Goal: Task Accomplishment & Management: Use online tool/utility

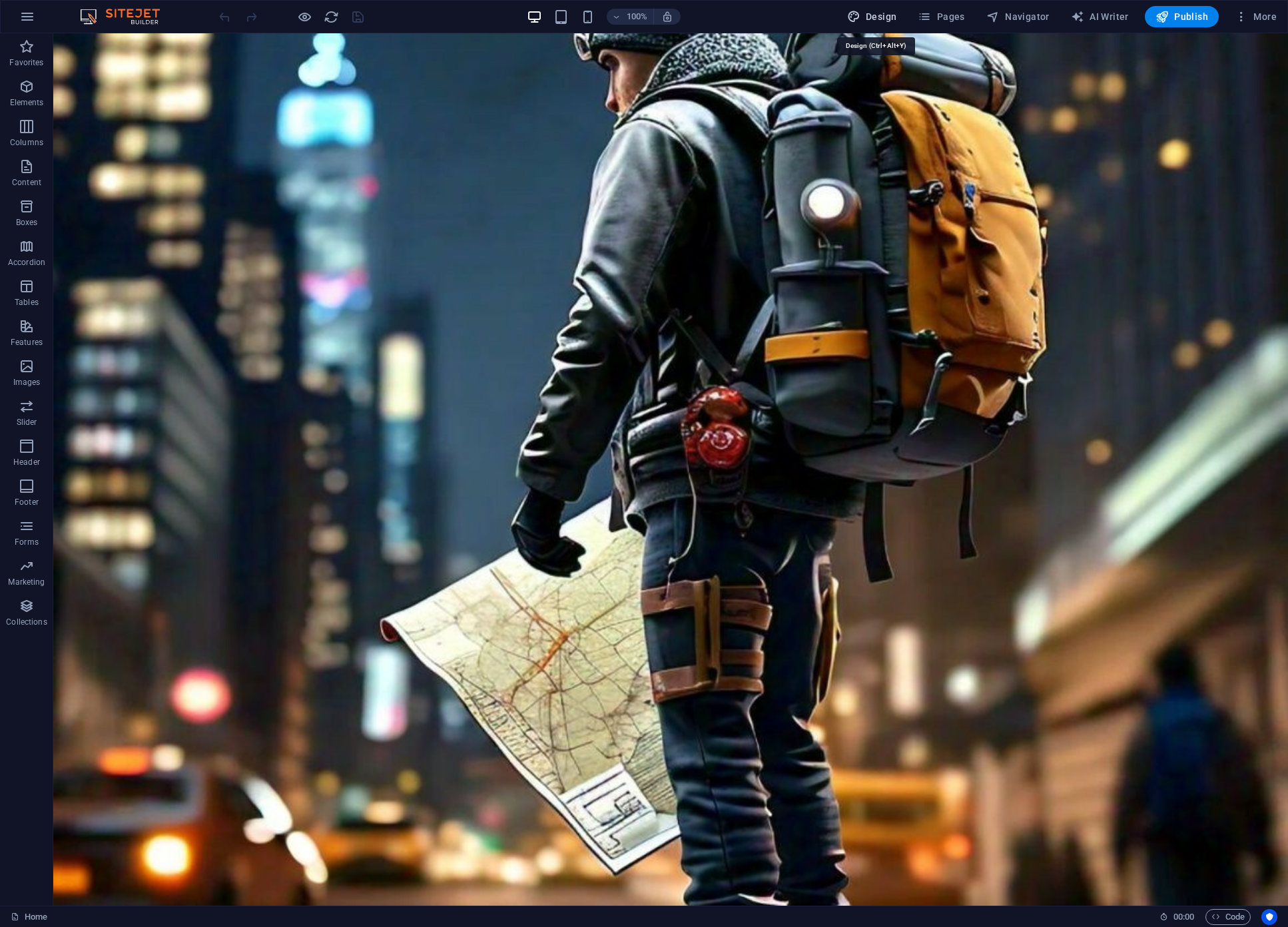
click at [888, 21] on span "Design" at bounding box center [873, 16] width 50 height 14
select select "px"
select select "400"
select select "px"
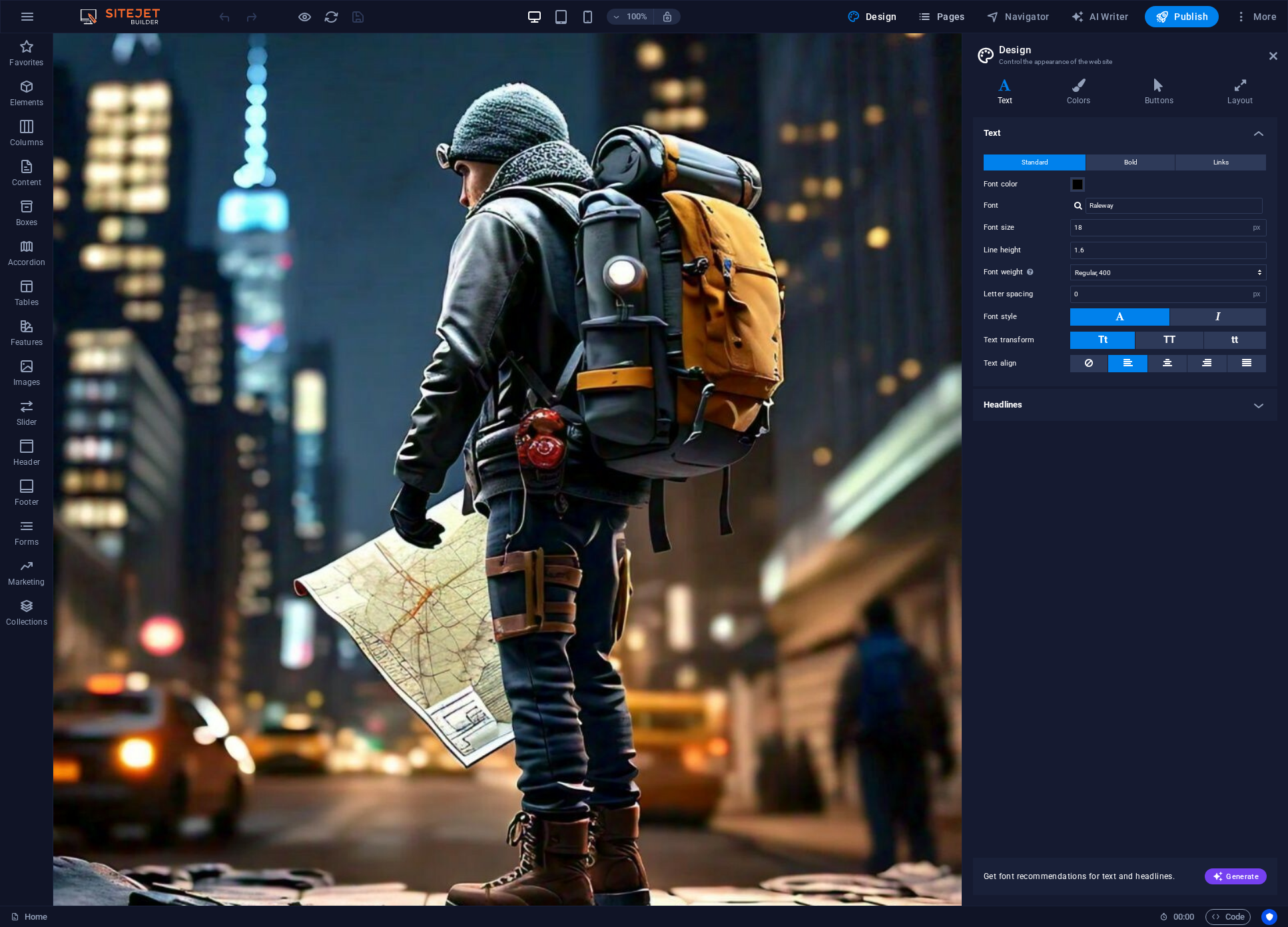
click at [949, 25] on button "Pages" at bounding box center [940, 16] width 57 height 21
click at [951, 17] on span "Pages" at bounding box center [941, 16] width 46 height 14
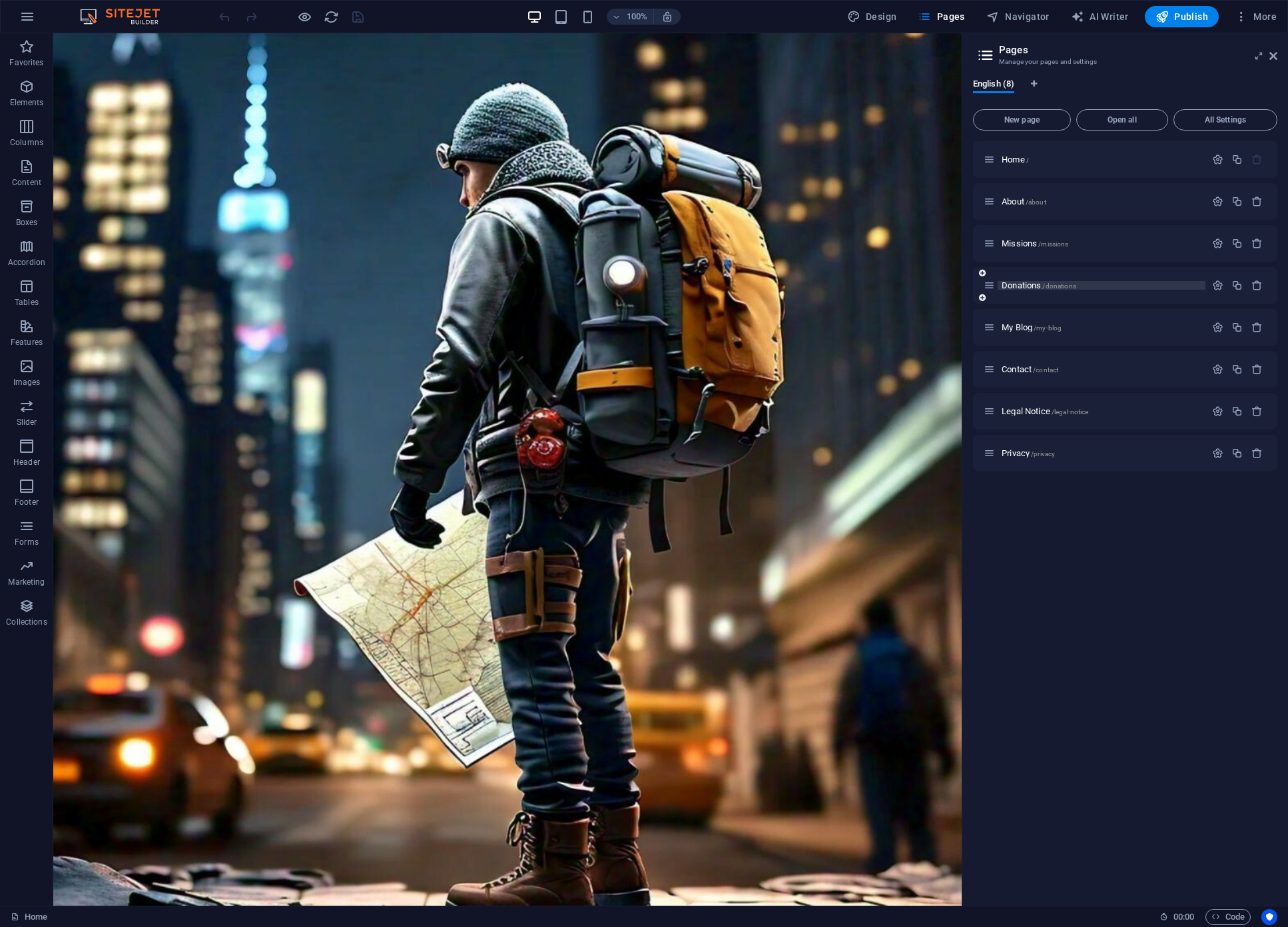
click at [1032, 284] on span "Donations /donations" at bounding box center [1039, 285] width 74 height 10
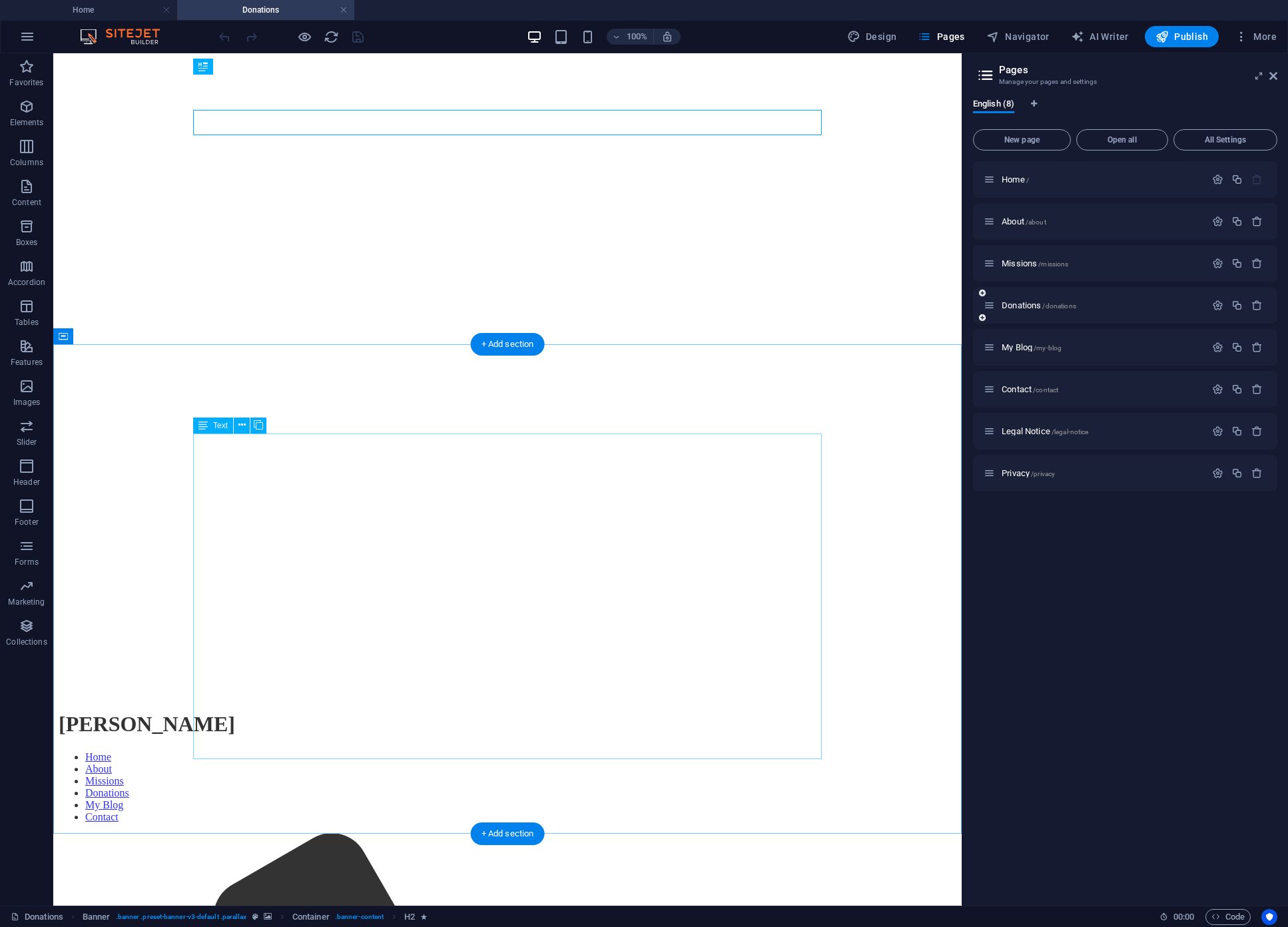
scroll to position [288, 0]
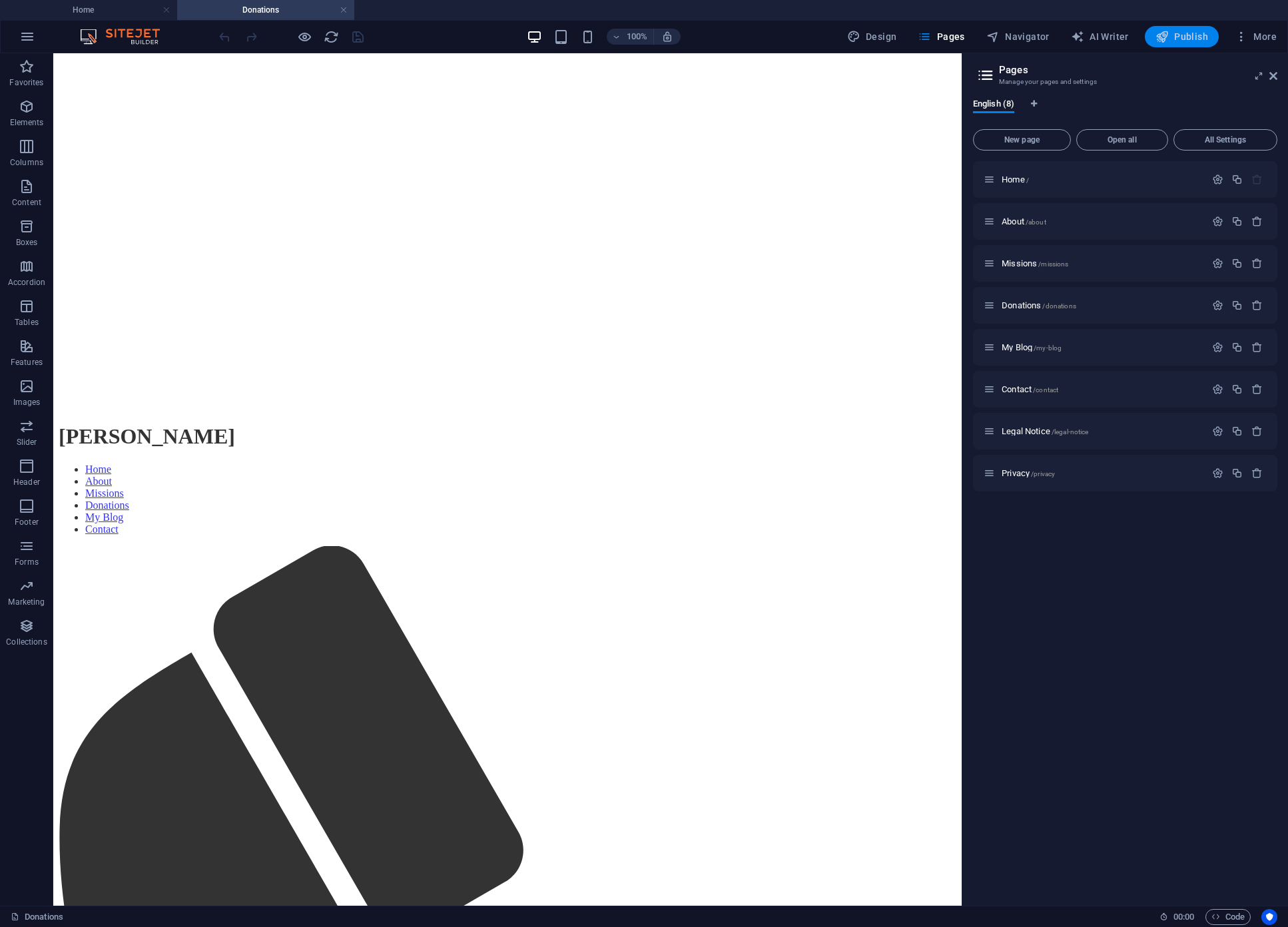
click at [1186, 36] on span "Publish" at bounding box center [1182, 37] width 53 height 14
